Goal: Transaction & Acquisition: Purchase product/service

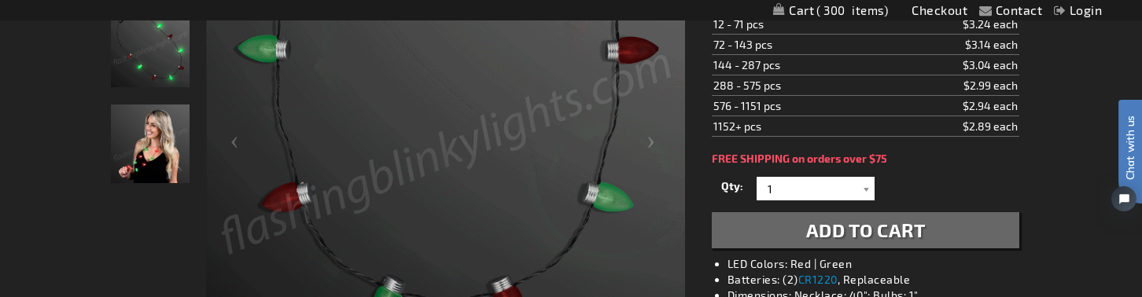
scroll to position [336, 0]
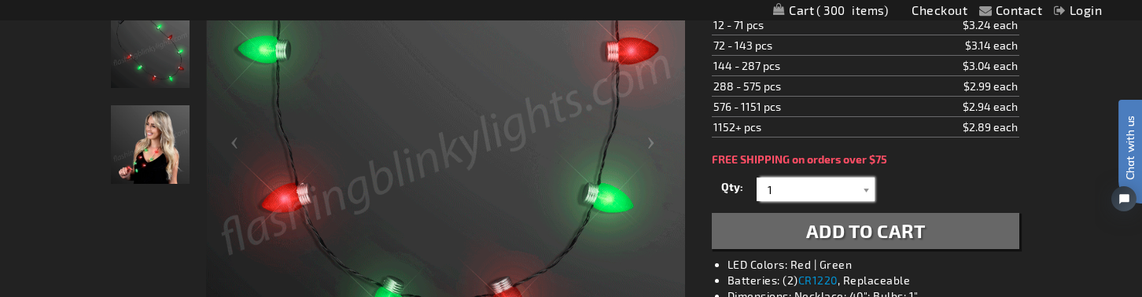
click at [787, 188] on input "1" at bounding box center [818, 190] width 114 height 24
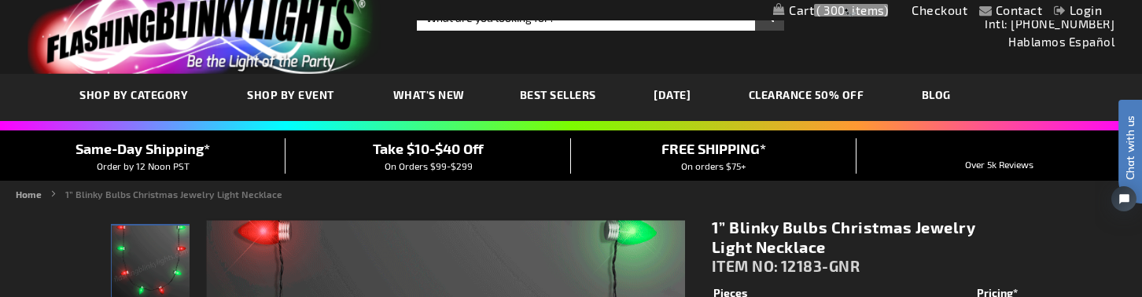
scroll to position [0, 0]
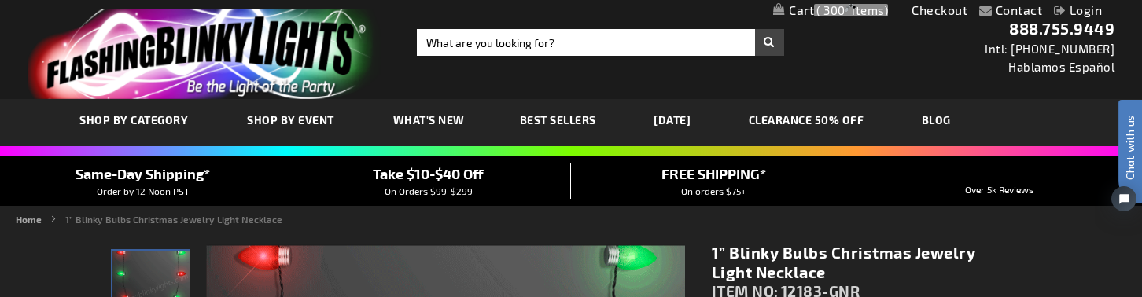
type input "300"
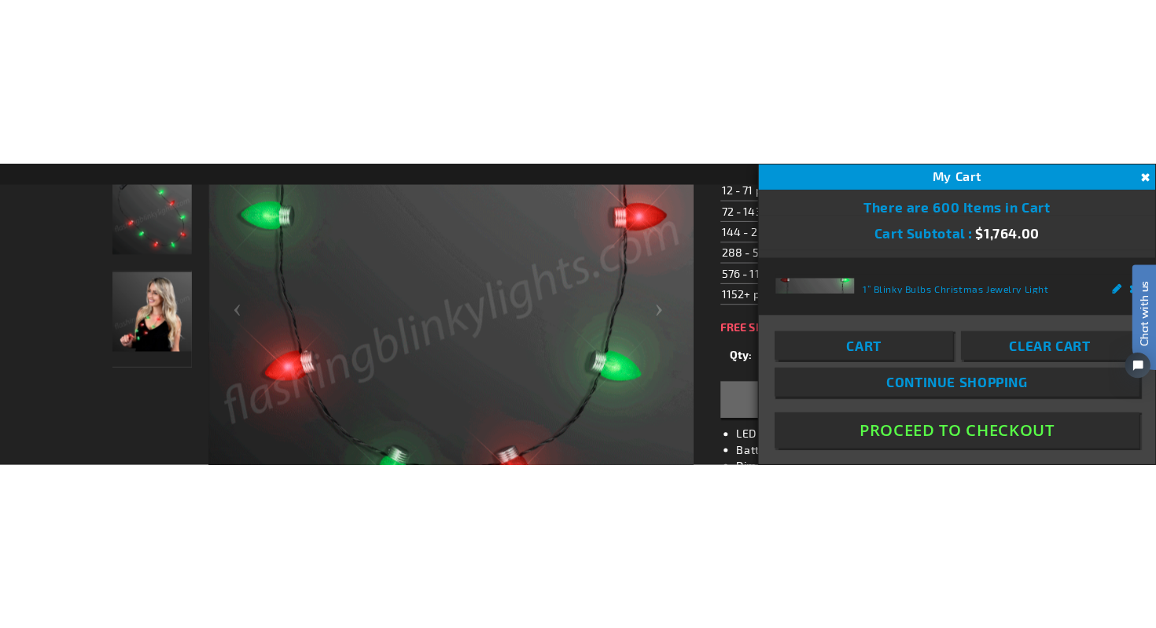
scroll to position [377, 0]
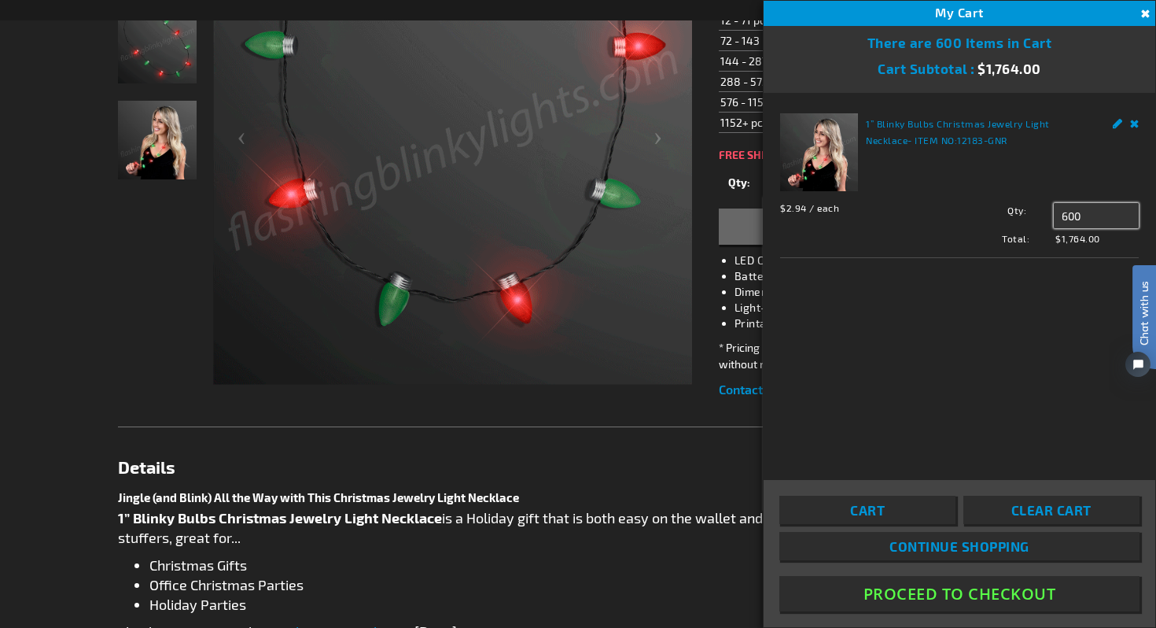
click at [1069, 216] on input "600" at bounding box center [1096, 215] width 85 height 25
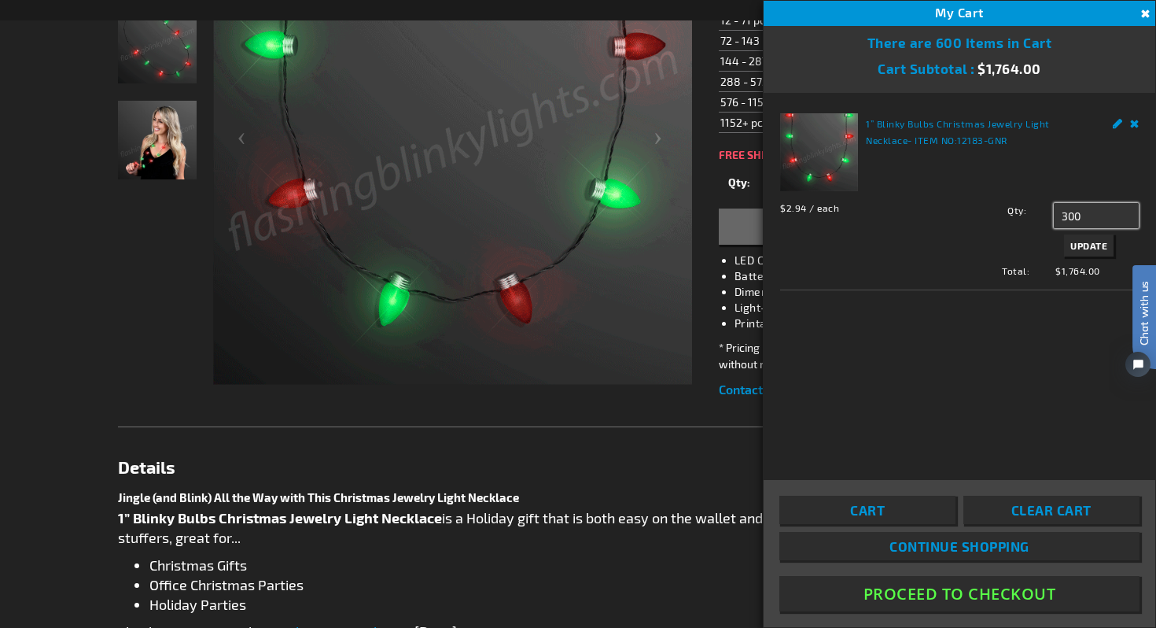
type input "300"
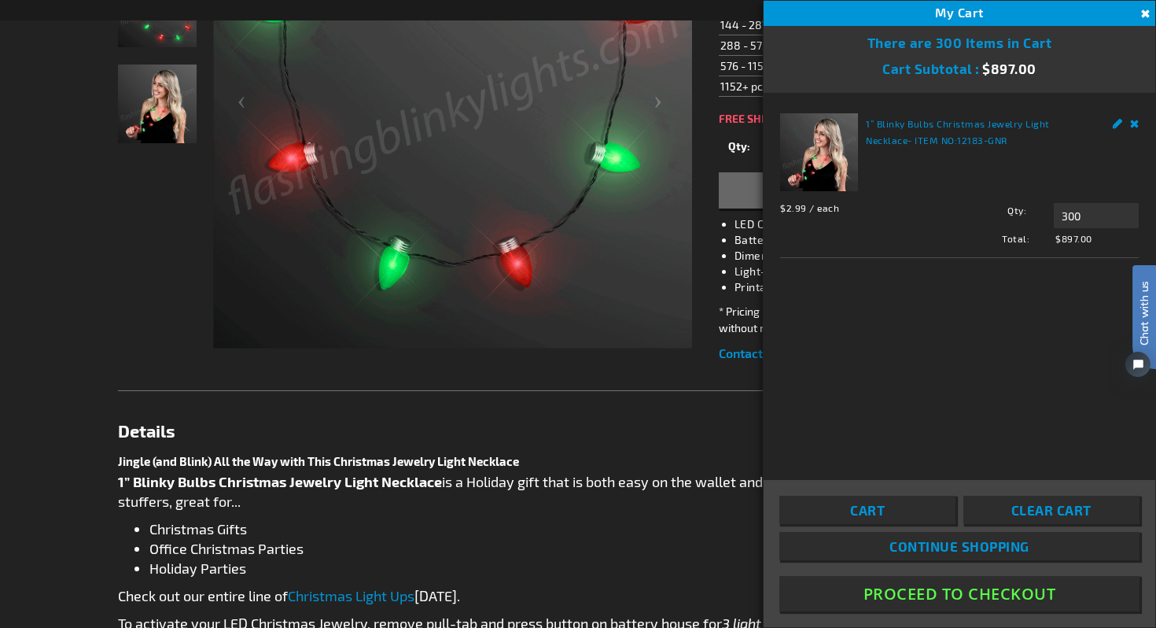
scroll to position [341, 0]
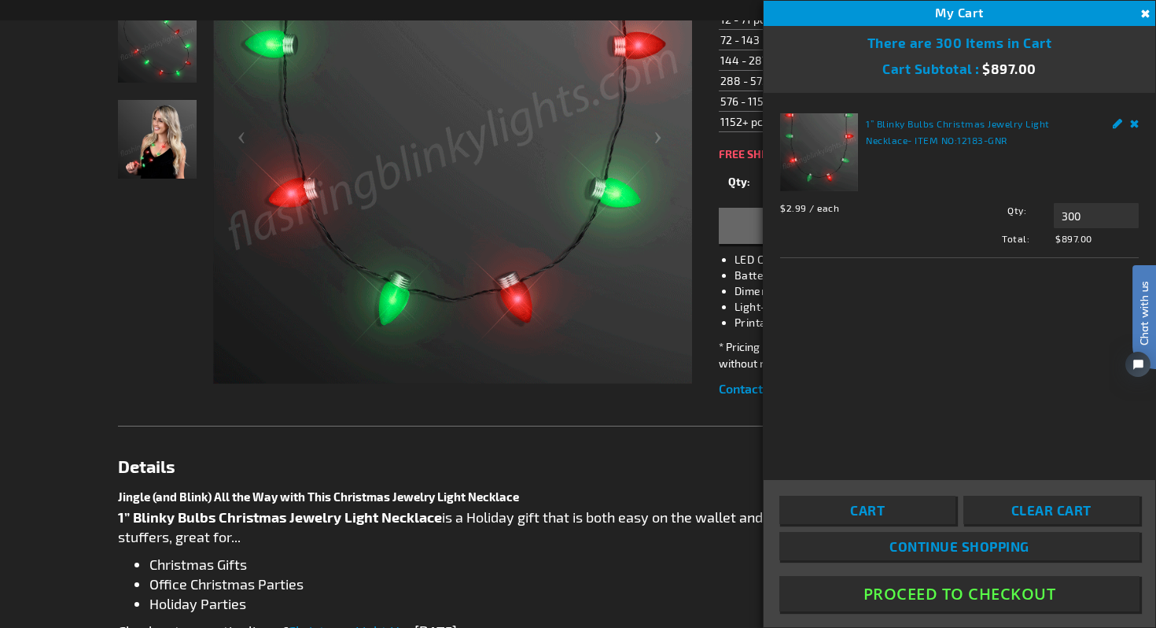
click at [991, 297] on button "Proceed To Checkout" at bounding box center [960, 593] width 360 height 35
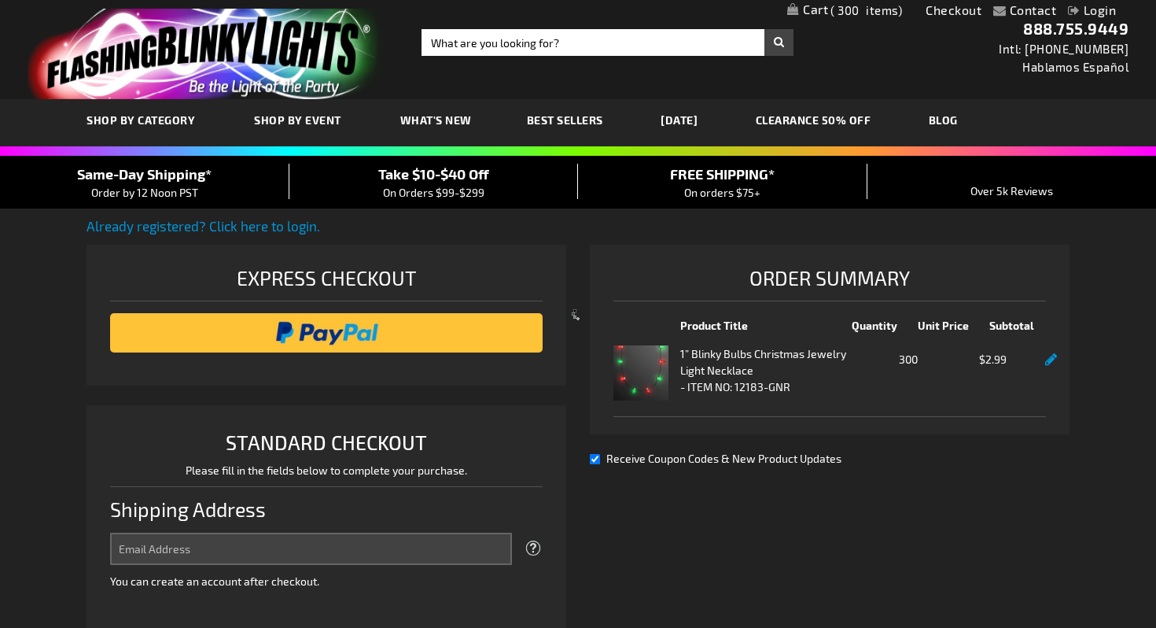
select select "US"
